Goal: Complete application form: Complete application form

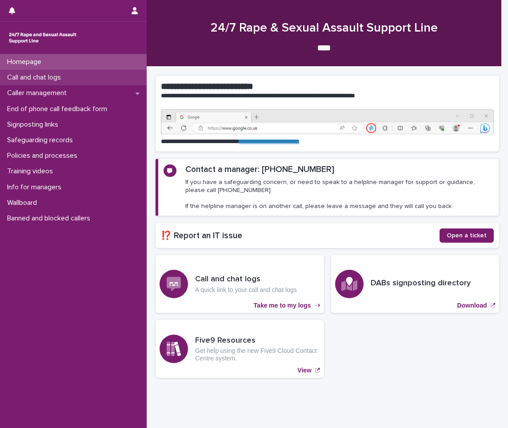
click at [41, 77] on p "Call and chat logs" at bounding box center [36, 77] width 64 height 8
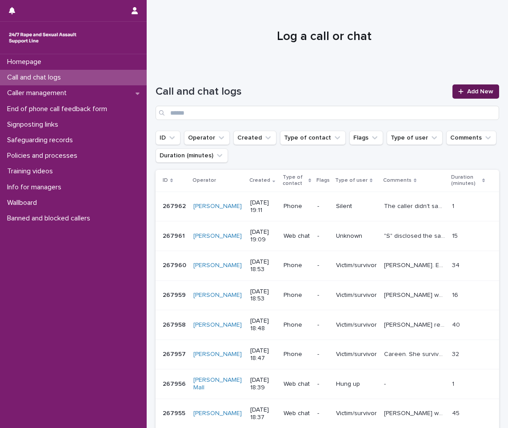
click at [473, 89] on span "Add New" at bounding box center [480, 91] width 26 height 6
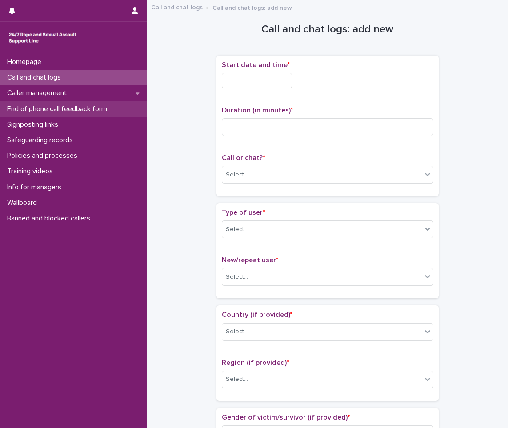
click at [88, 108] on p "End of phone call feedback form" at bounding box center [59, 109] width 111 height 8
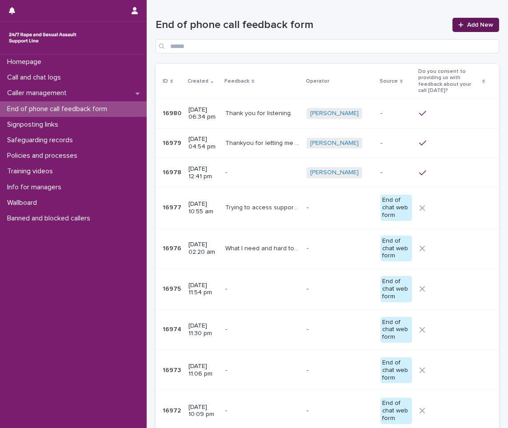
click at [469, 27] on span "Add New" at bounding box center [480, 25] width 26 height 6
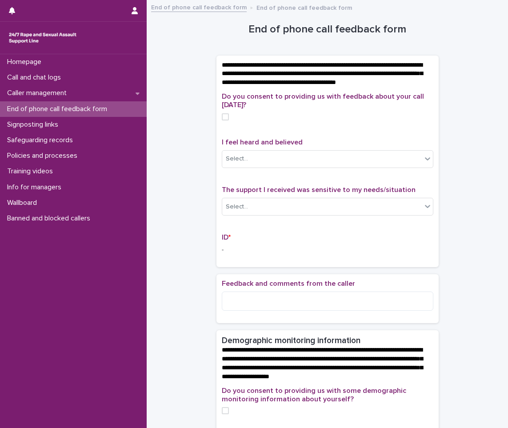
click at [222, 121] on div "Do you consent to providing us with feedback about your call [DATE]?" at bounding box center [327, 109] width 211 height 35
click at [222, 120] on span at bounding box center [225, 116] width 7 height 7
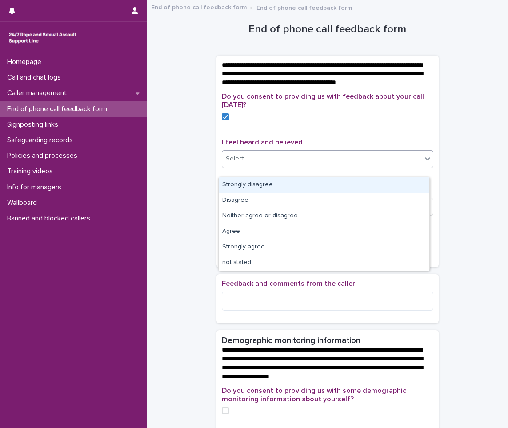
click at [239, 162] on div "Select..." at bounding box center [321, 159] width 199 height 15
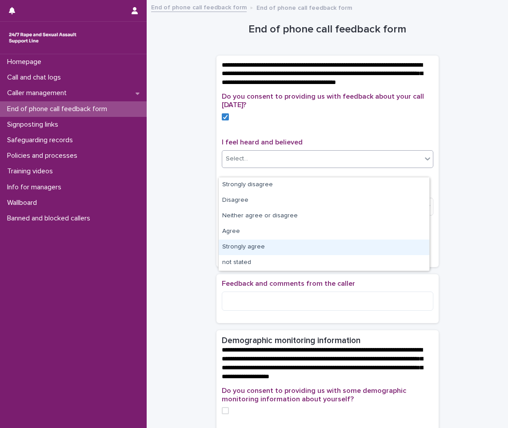
click at [251, 251] on div "Strongly agree" at bounding box center [324, 247] width 211 height 16
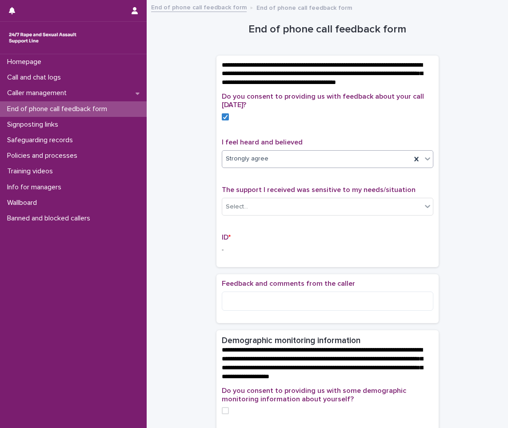
scroll to position [44, 0]
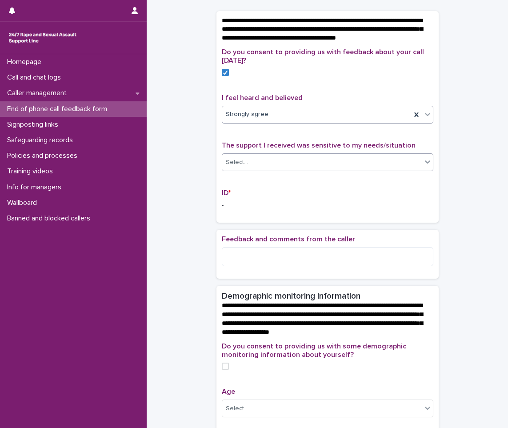
click at [263, 170] on div "Select..." at bounding box center [321, 162] width 199 height 15
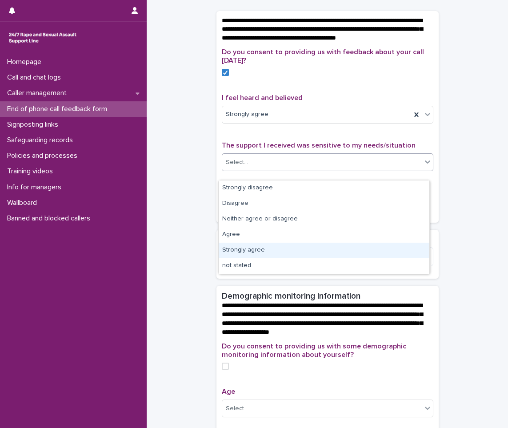
click at [241, 250] on div "Strongly agree" at bounding box center [324, 251] width 211 height 16
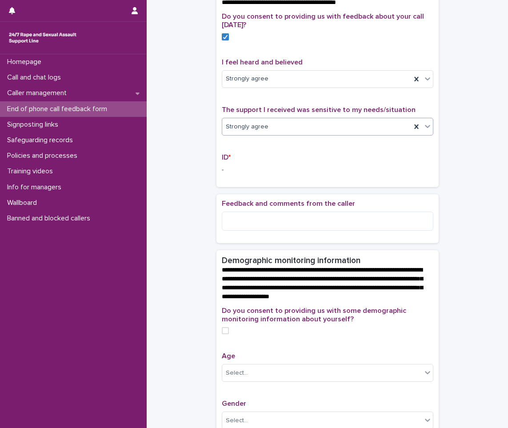
scroll to position [133, 0]
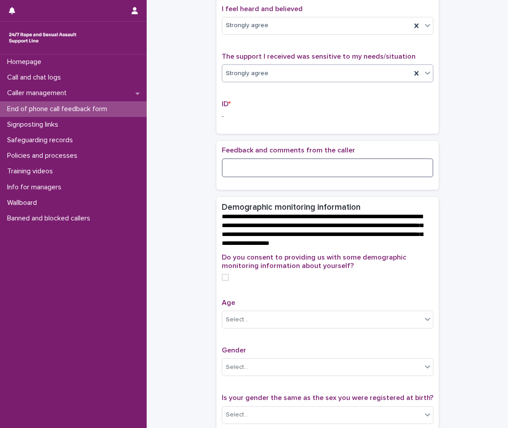
click at [256, 172] on textarea at bounding box center [327, 167] width 211 height 19
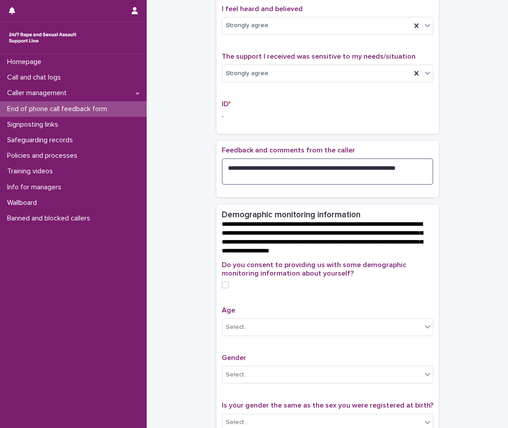
type textarea "**********"
click at [225, 288] on label at bounding box center [327, 284] width 211 height 7
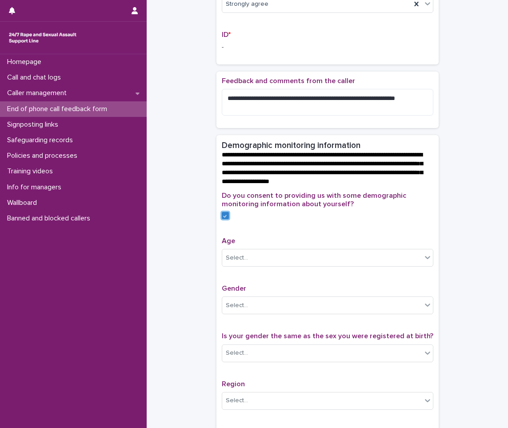
scroll to position [311, 0]
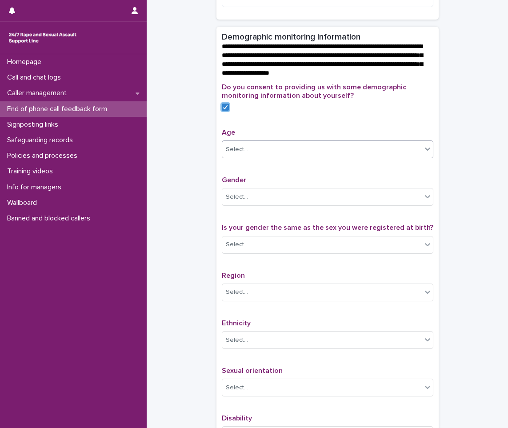
click at [255, 157] on div "Select..." at bounding box center [321, 149] width 199 height 15
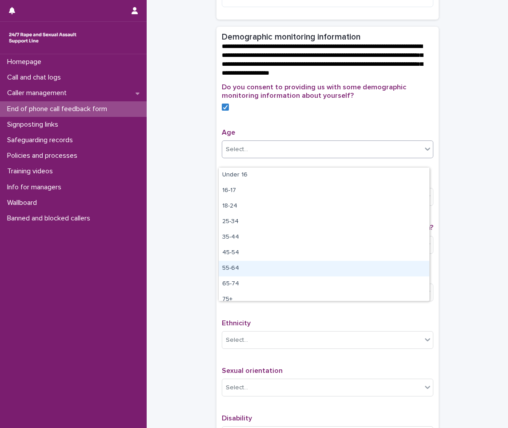
scroll to position [22, 0]
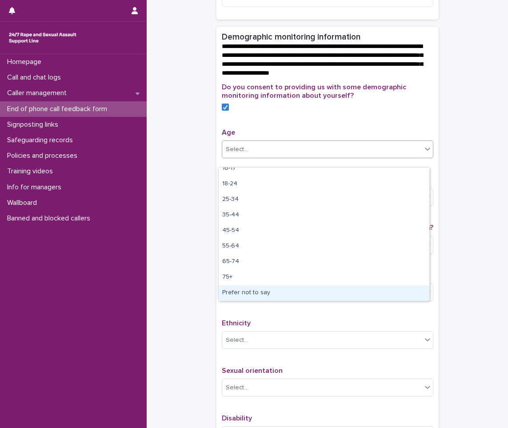
drag, startPoint x: 255, startPoint y: 294, endPoint x: 255, endPoint y: 278, distance: 16.0
click at [255, 293] on div "Prefer not to say" at bounding box center [324, 293] width 211 height 16
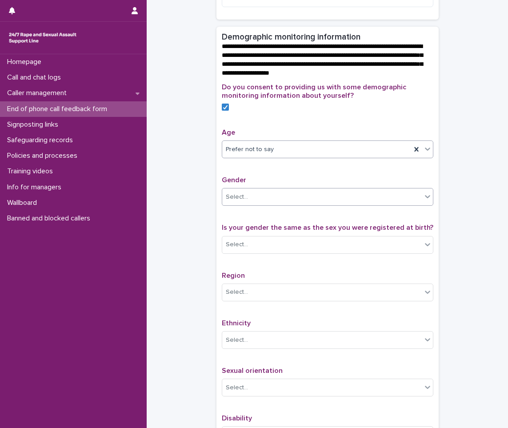
click at [236, 202] on div "Select..." at bounding box center [237, 196] width 22 height 9
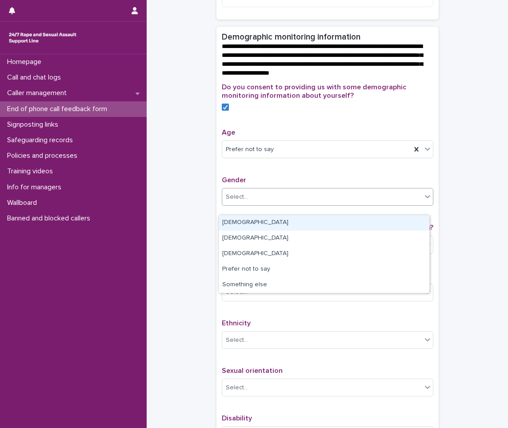
click at [240, 221] on div "[DEMOGRAPHIC_DATA]" at bounding box center [324, 223] width 211 height 16
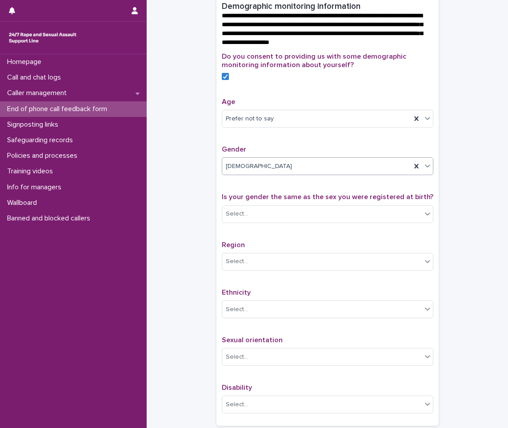
scroll to position [355, 0]
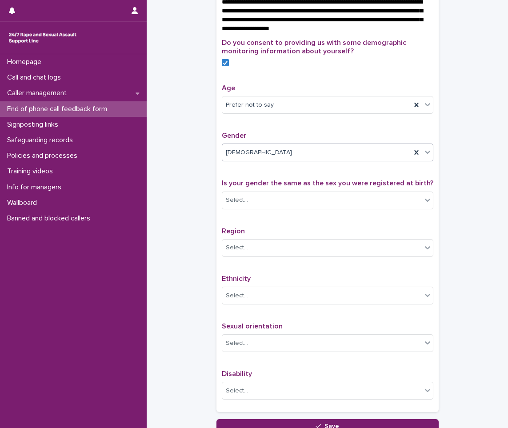
click at [250, 207] on div "Select..." at bounding box center [321, 200] width 199 height 15
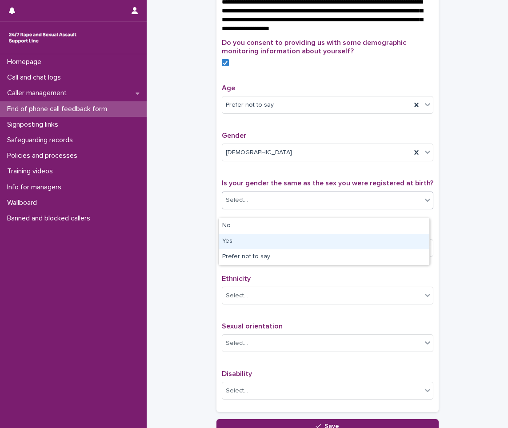
click at [242, 242] on div "Yes" at bounding box center [324, 242] width 211 height 16
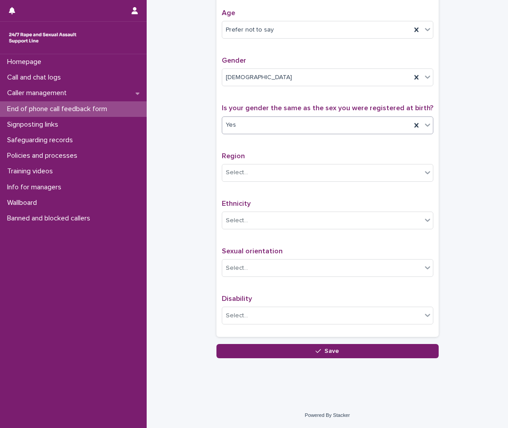
scroll to position [439, 0]
click at [245, 179] on div "Select..." at bounding box center [321, 172] width 199 height 15
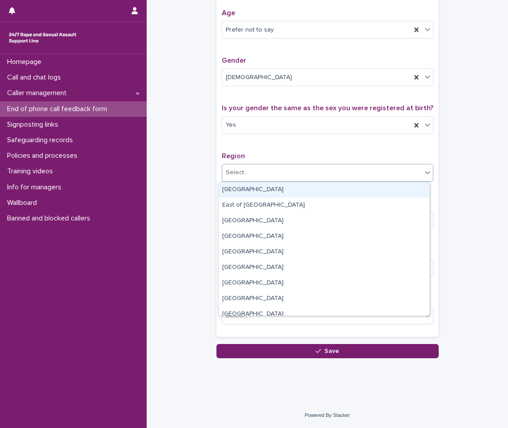
drag, startPoint x: 244, startPoint y: 199, endPoint x: 244, endPoint y: 193, distance: 5.8
click at [244, 193] on div "[GEOGRAPHIC_DATA]" at bounding box center [324, 190] width 211 height 16
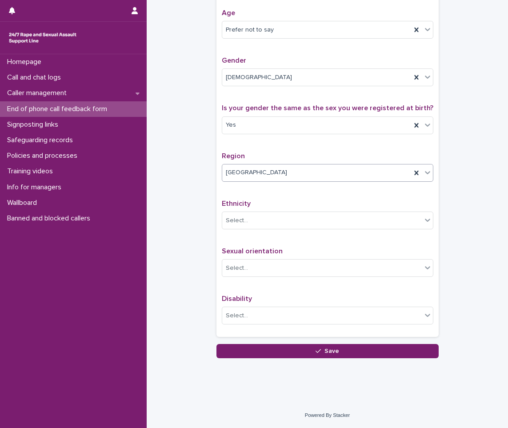
click at [245, 170] on span "[GEOGRAPHIC_DATA]" at bounding box center [256, 172] width 61 height 9
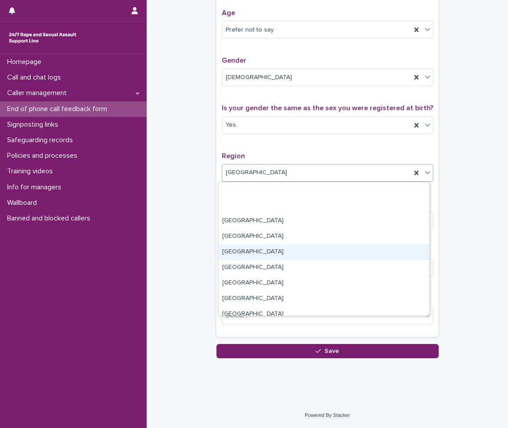
scroll to position [53, 0]
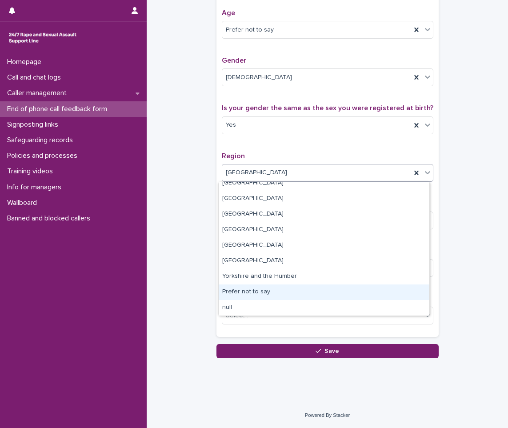
click at [251, 290] on div "Prefer not to say" at bounding box center [324, 292] width 211 height 16
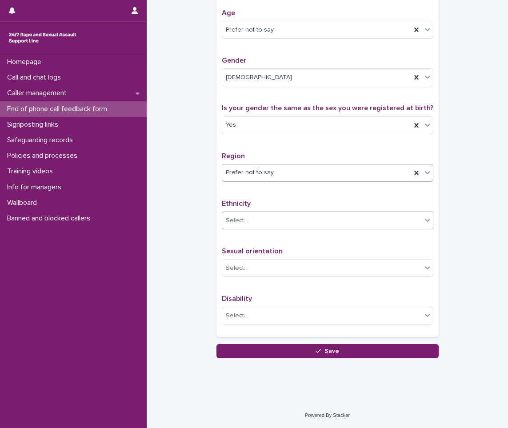
click at [251, 220] on div "Select..." at bounding box center [321, 220] width 199 height 15
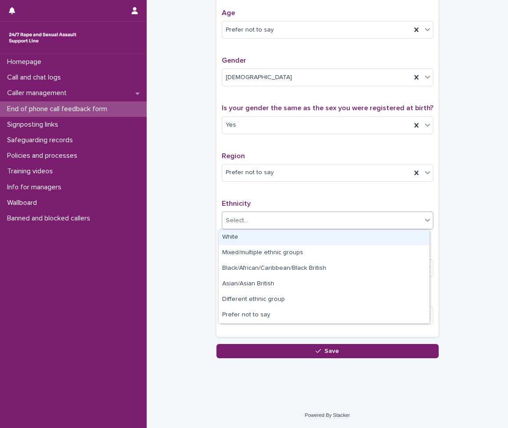
click at [243, 241] on div "White" at bounding box center [324, 238] width 211 height 16
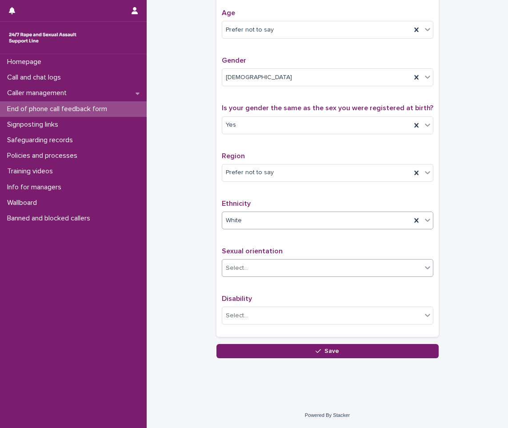
click at [230, 267] on div "Select..." at bounding box center [237, 267] width 22 height 9
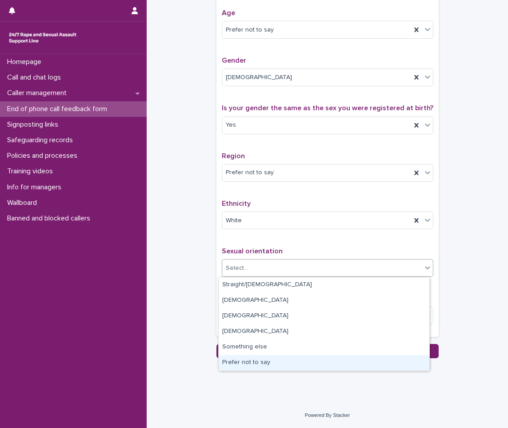
click at [233, 365] on div "Prefer not to say" at bounding box center [324, 363] width 211 height 16
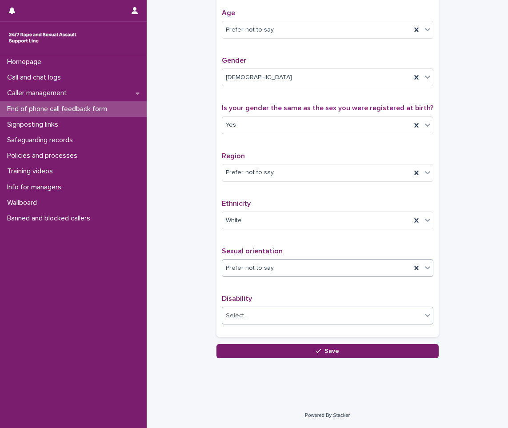
click at [233, 320] on div "Select..." at bounding box center [321, 315] width 199 height 15
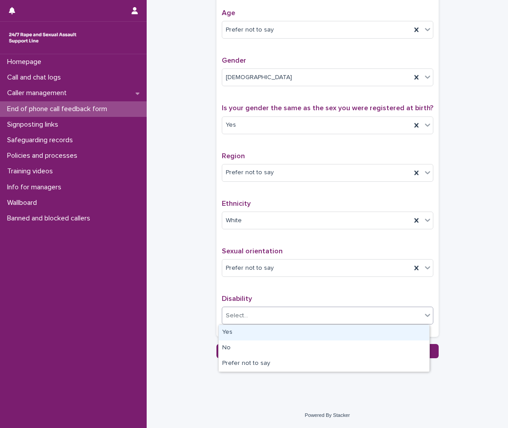
click at [230, 331] on div "Yes" at bounding box center [324, 333] width 211 height 16
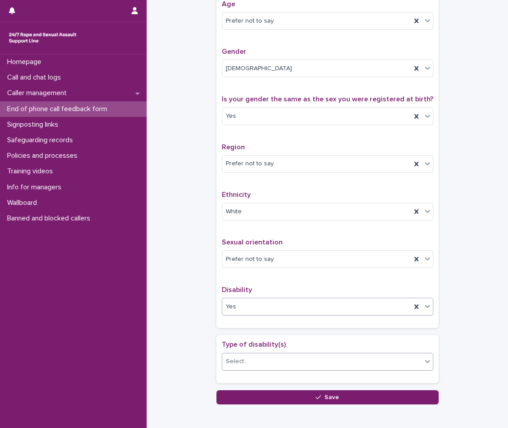
click at [236, 366] on div "Select..." at bounding box center [237, 361] width 22 height 9
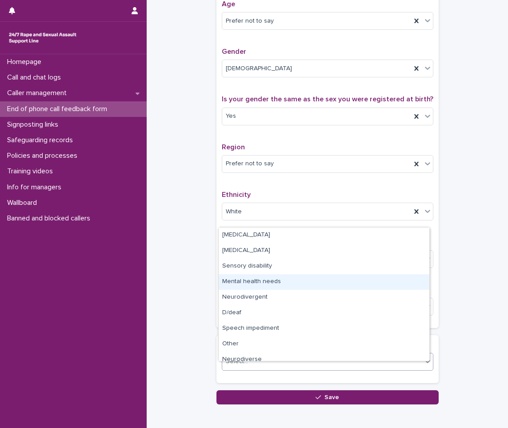
click at [247, 282] on div "Mental health needs" at bounding box center [324, 282] width 211 height 16
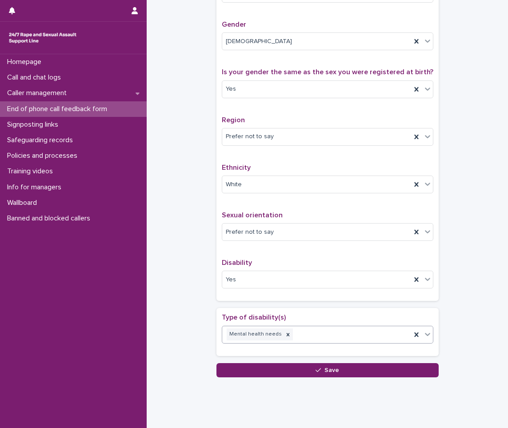
scroll to position [494, 0]
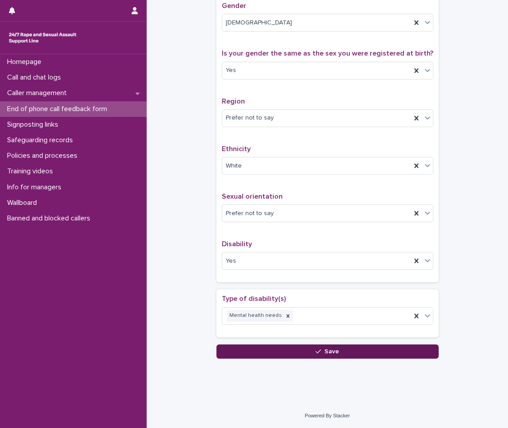
click at [317, 354] on icon "button" at bounding box center [317, 351] width 5 height 6
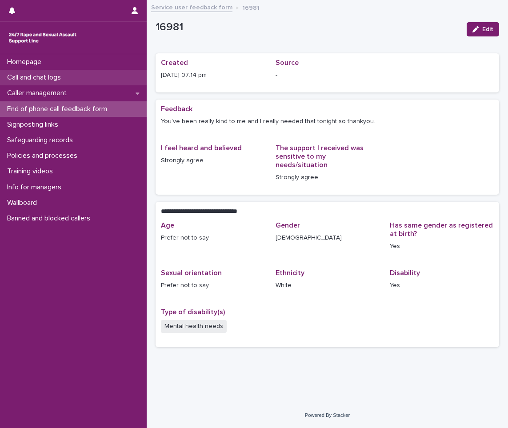
click at [47, 80] on p "Call and chat logs" at bounding box center [36, 77] width 64 height 8
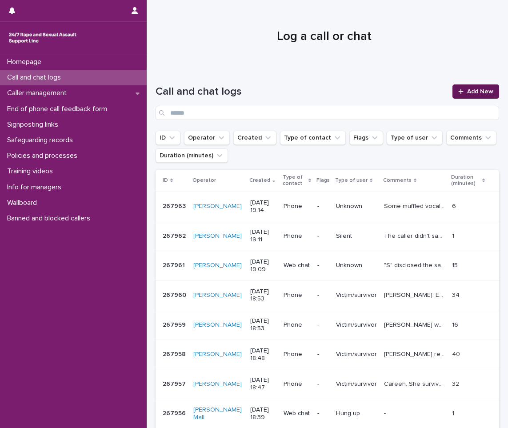
click at [467, 89] on span "Add New" at bounding box center [480, 91] width 26 height 6
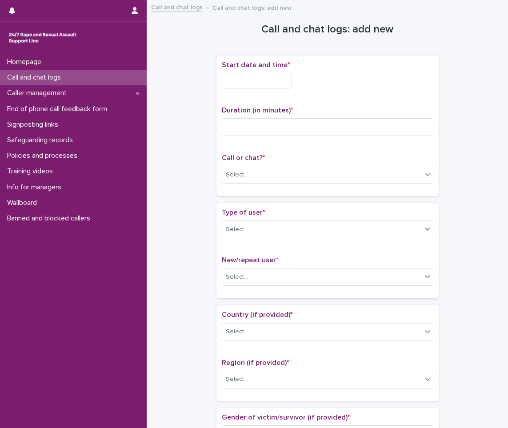
click at [269, 78] on input "text" at bounding box center [257, 81] width 70 height 16
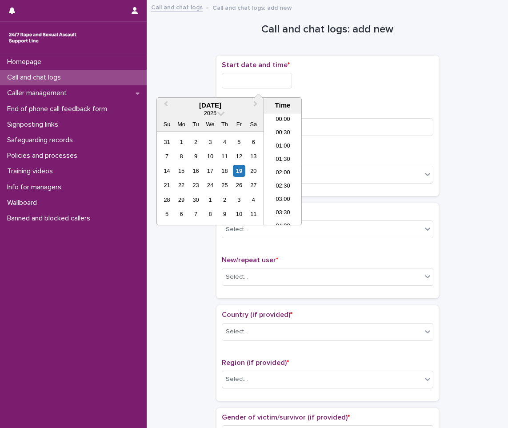
scroll to position [458, 0]
click at [282, 144] on li "18:00" at bounding box center [283, 142] width 38 height 13
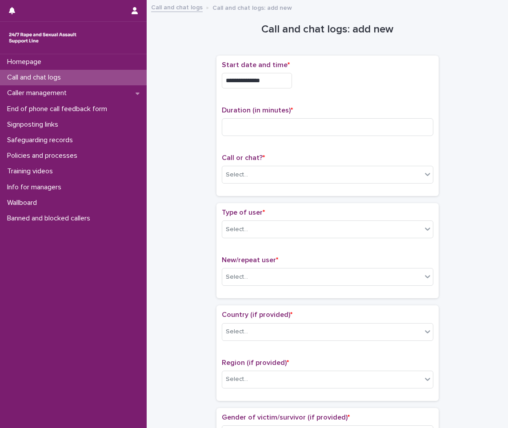
click at [281, 86] on input "**********" at bounding box center [257, 81] width 70 height 16
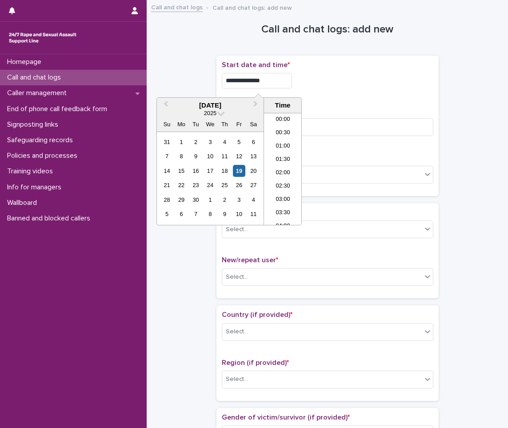
scroll to position [431, 0]
type input "**********"
click at [379, 142] on div "Duration (in minutes) *" at bounding box center [327, 124] width 211 height 37
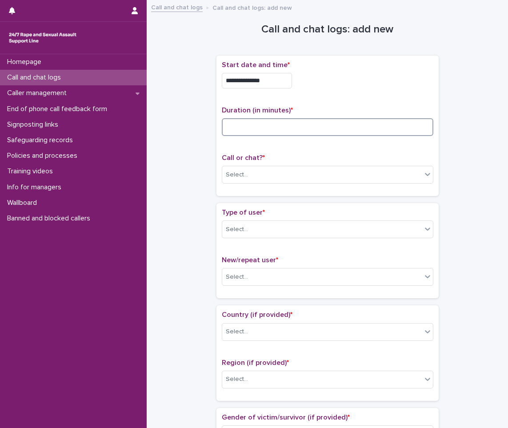
click at [367, 134] on input at bounding box center [327, 127] width 211 height 18
type input "**"
click at [266, 175] on div "Select..." at bounding box center [321, 174] width 199 height 15
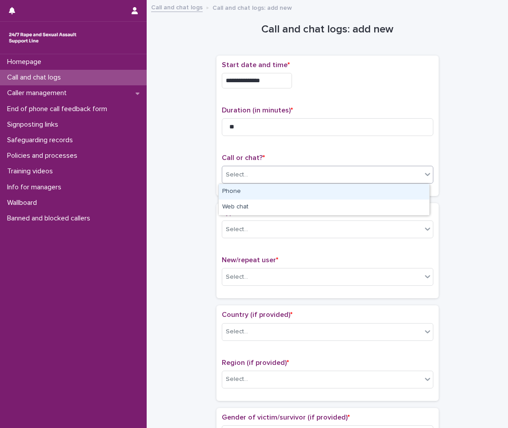
click at [231, 187] on div "Phone" at bounding box center [324, 192] width 211 height 16
click at [243, 229] on div "Select..." at bounding box center [237, 229] width 22 height 9
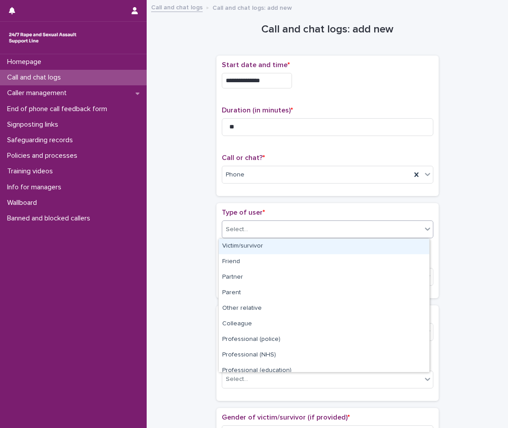
click at [242, 254] on div "Victim/survivor" at bounding box center [324, 247] width 211 height 16
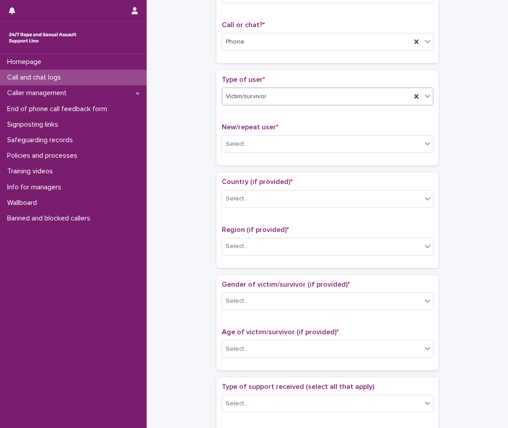
scroll to position [133, 0]
click at [268, 140] on div "Select..." at bounding box center [321, 143] width 199 height 15
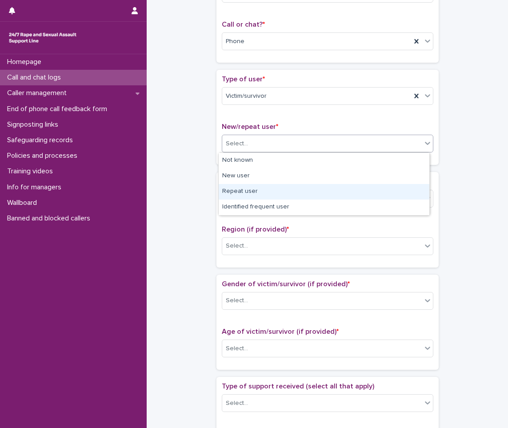
click at [236, 196] on div "Repeat user" at bounding box center [324, 192] width 211 height 16
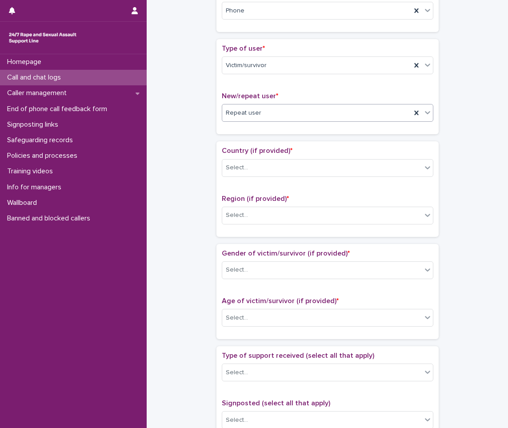
scroll to position [178, 0]
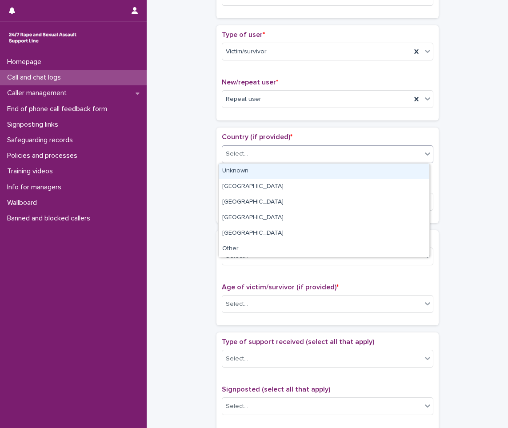
click at [256, 151] on div "Select..." at bounding box center [321, 154] width 199 height 15
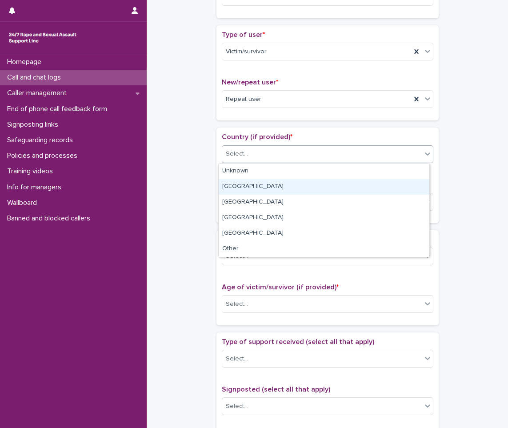
click at [251, 185] on div "[GEOGRAPHIC_DATA]" at bounding box center [324, 187] width 211 height 16
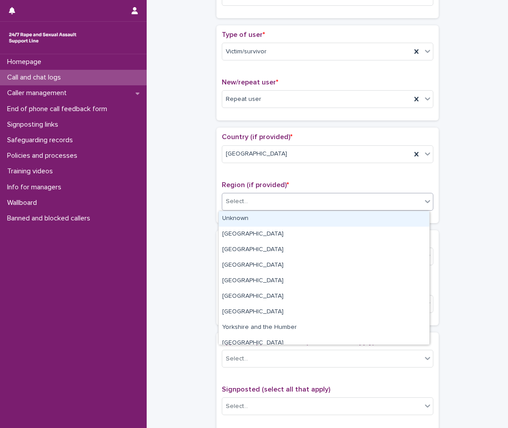
click at [243, 198] on div "Select..." at bounding box center [237, 201] width 22 height 9
click at [235, 223] on div "Unknown" at bounding box center [324, 219] width 211 height 16
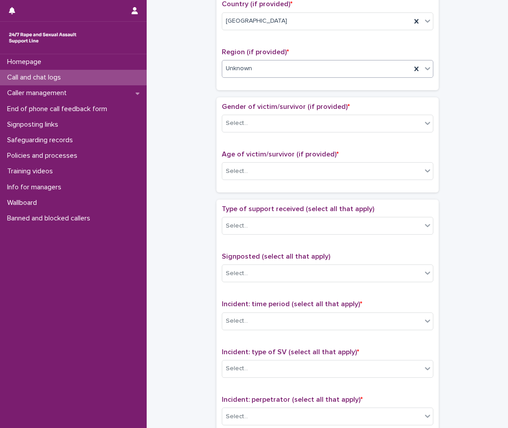
scroll to position [311, 0]
click at [258, 134] on div "Gender of victim/survivor (if provided) * Select..." at bounding box center [327, 120] width 211 height 37
click at [258, 120] on div "Select..." at bounding box center [321, 123] width 199 height 15
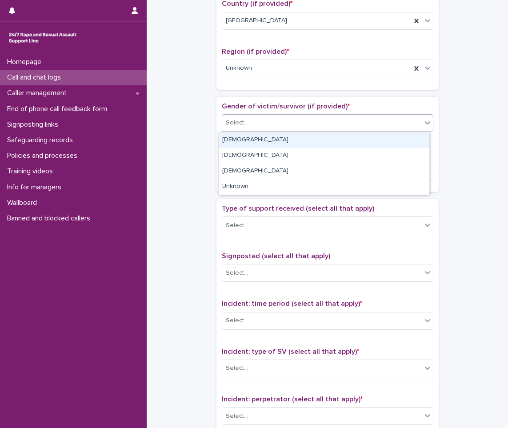
click at [254, 140] on div "[DEMOGRAPHIC_DATA]" at bounding box center [324, 140] width 211 height 16
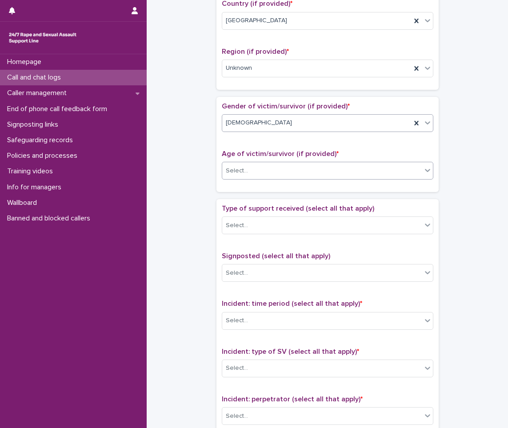
click at [239, 171] on div "Select..." at bounding box center [237, 170] width 22 height 9
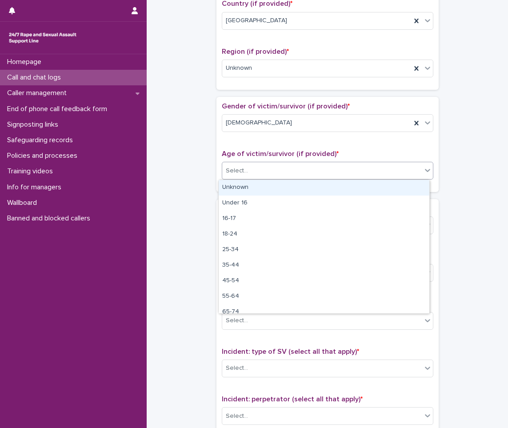
click at [235, 193] on div "Unknown" at bounding box center [324, 188] width 211 height 16
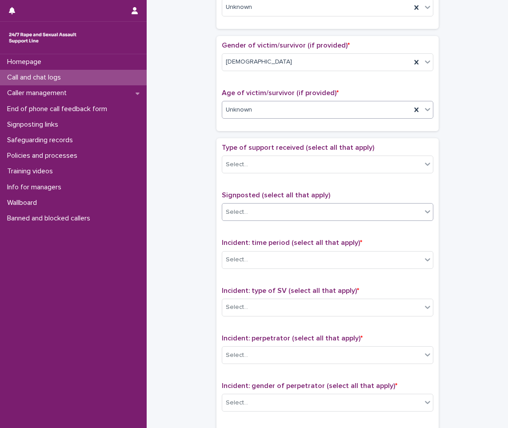
scroll to position [400, 0]
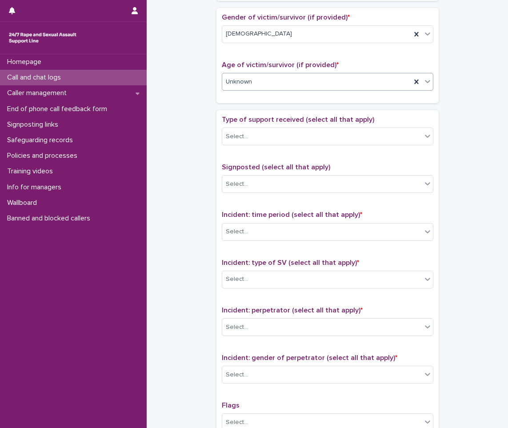
click at [253, 82] on div "Unknown" at bounding box center [316, 82] width 189 height 15
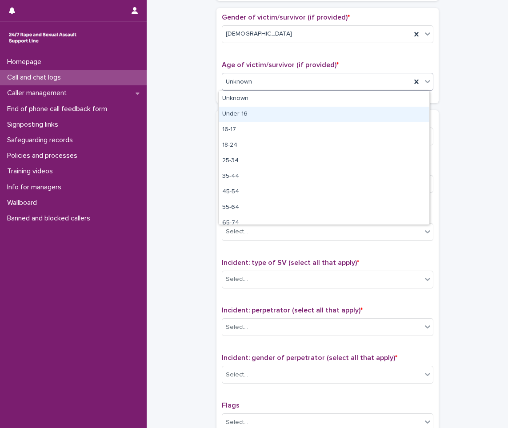
scroll to position [22, 0]
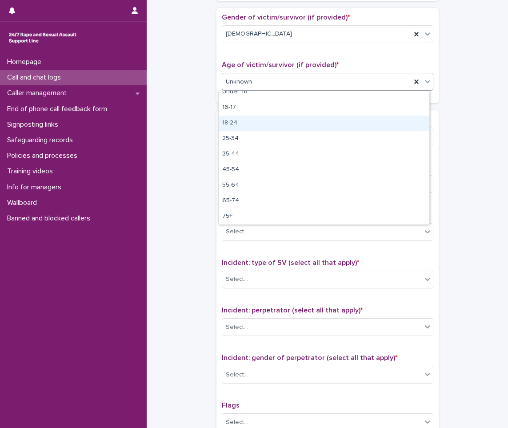
click at [207, 111] on div "**********" at bounding box center [326, 59] width 343 height 909
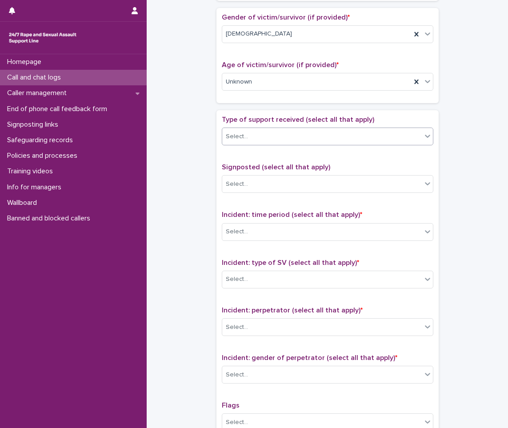
click at [243, 134] on div "Select..." at bounding box center [321, 136] width 199 height 15
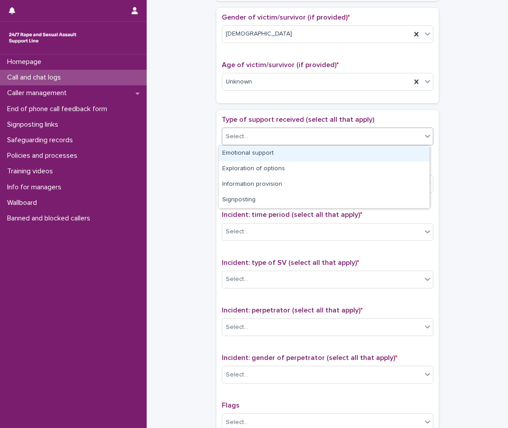
click at [258, 152] on div "Emotional support" at bounding box center [324, 154] width 211 height 16
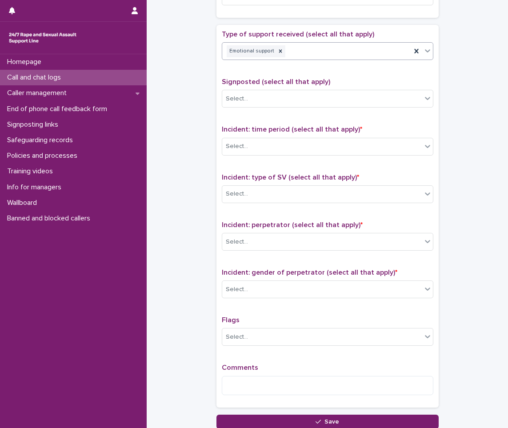
scroll to position [489, 0]
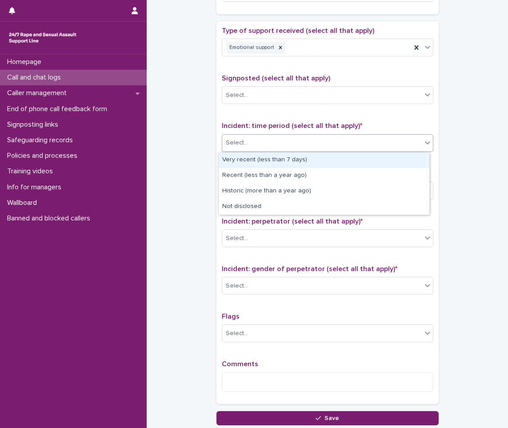
click at [248, 150] on div "Select..." at bounding box center [321, 143] width 199 height 15
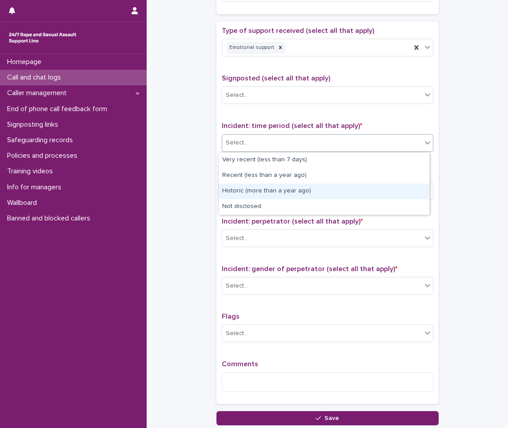
click at [244, 188] on div "Historic (more than a year ago)" at bounding box center [324, 191] width 211 height 16
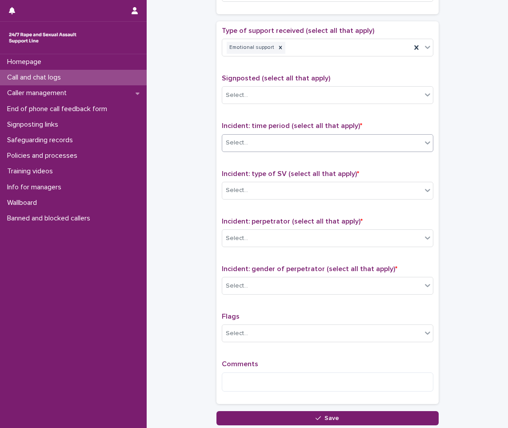
click at [249, 178] on div "Incident: type of SV (select all that apply) * Select..." at bounding box center [327, 188] width 211 height 37
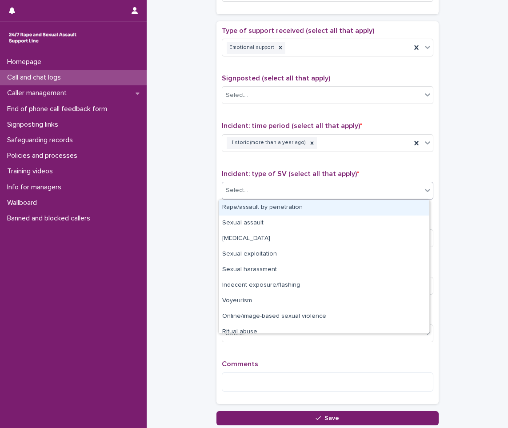
click at [247, 189] on div "Select..." at bounding box center [321, 190] width 199 height 15
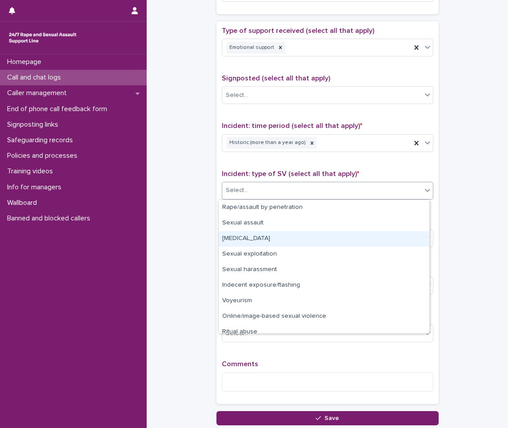
click at [233, 241] on div "[MEDICAL_DATA]" at bounding box center [324, 239] width 211 height 16
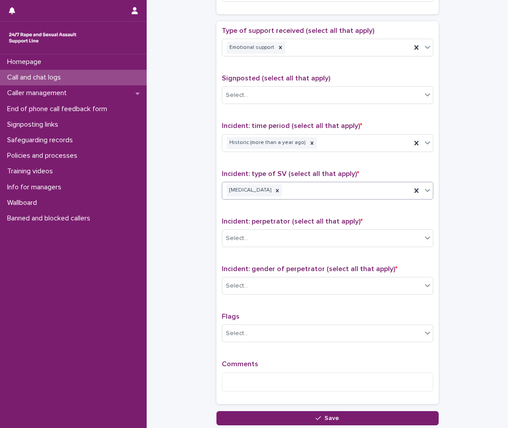
scroll to position [555, 0]
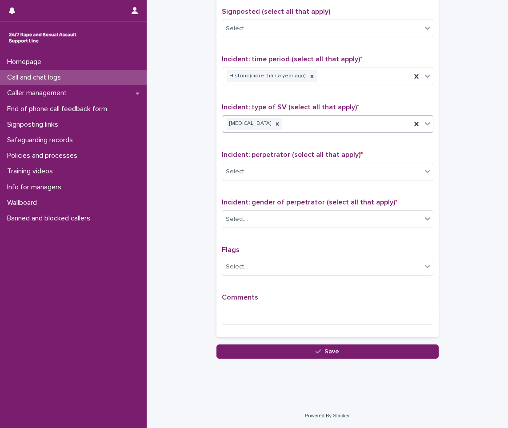
click at [328, 120] on div "[MEDICAL_DATA]" at bounding box center [316, 124] width 189 height 16
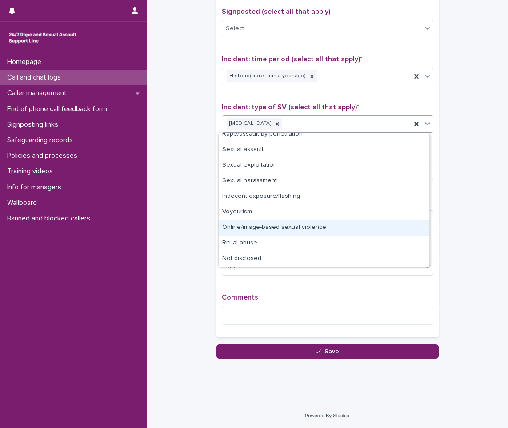
scroll to position [0, 0]
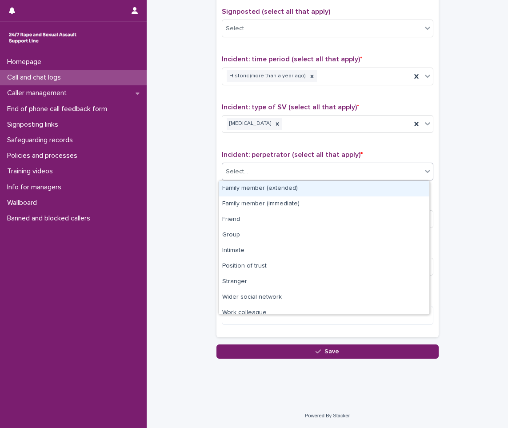
click at [274, 178] on div "Select..." at bounding box center [321, 171] width 199 height 15
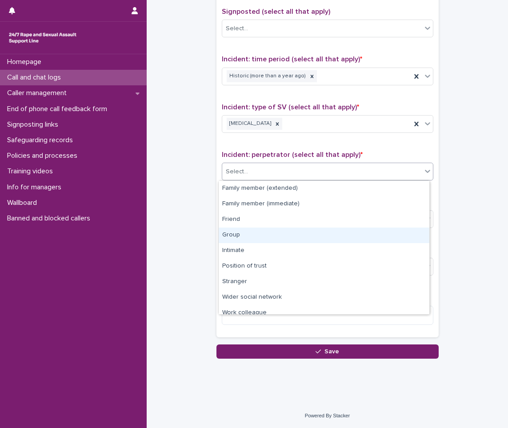
click at [242, 241] on div "Group" at bounding box center [324, 235] width 211 height 16
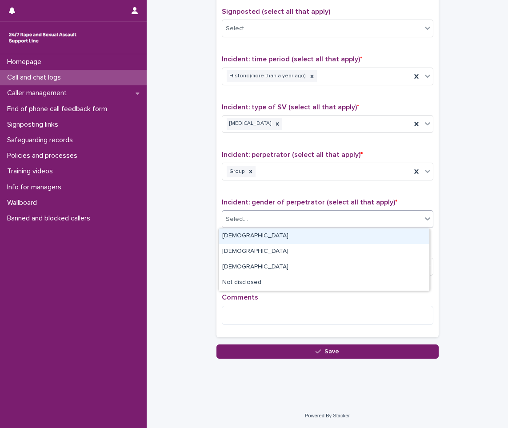
click at [257, 222] on div "Select..." at bounding box center [321, 219] width 199 height 15
click at [245, 235] on div "[DEMOGRAPHIC_DATA]" at bounding box center [324, 236] width 211 height 16
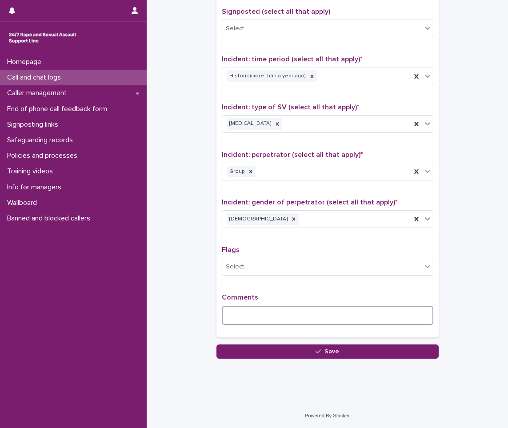
click at [239, 308] on textarea at bounding box center [327, 315] width 211 height 19
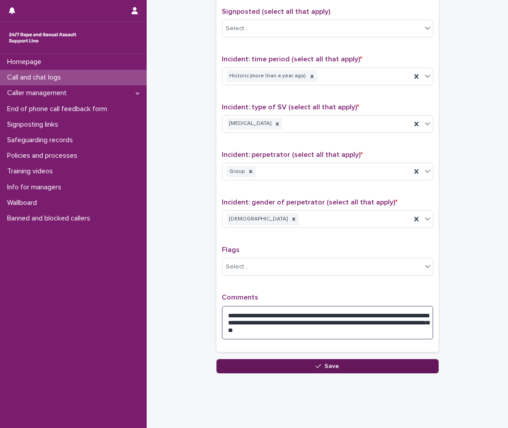
type textarea "**********"
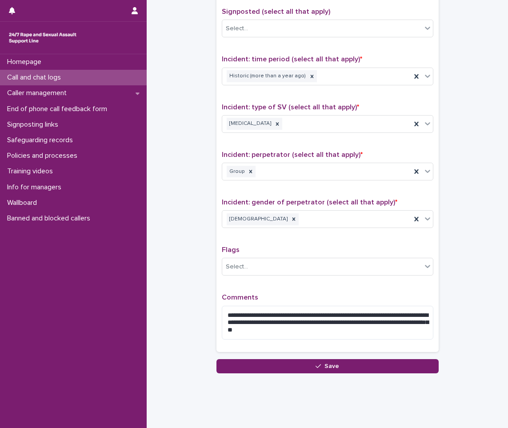
click at [267, 366] on button "Save" at bounding box center [327, 366] width 222 height 14
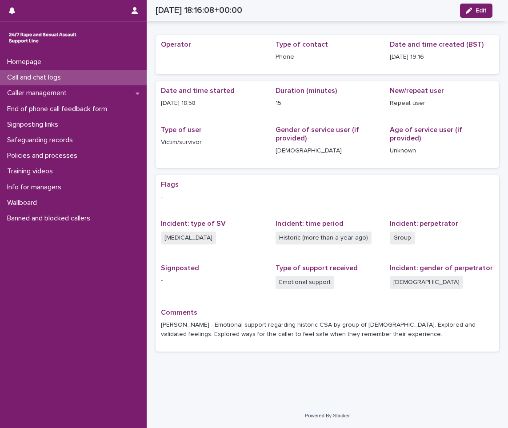
scroll to position [18, 0]
